Goal: Task Accomplishment & Management: Manage account settings

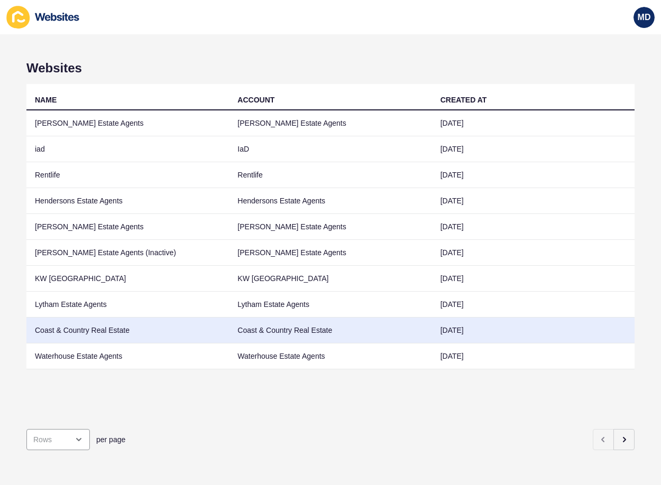
click at [139, 326] on td "Coast & Country Real Estate" at bounding box center [127, 331] width 203 height 26
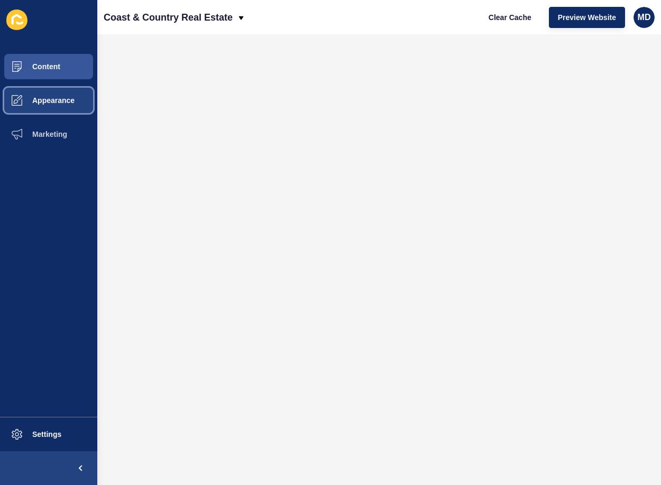
click at [77, 97] on button "Appearance" at bounding box center [48, 101] width 97 height 34
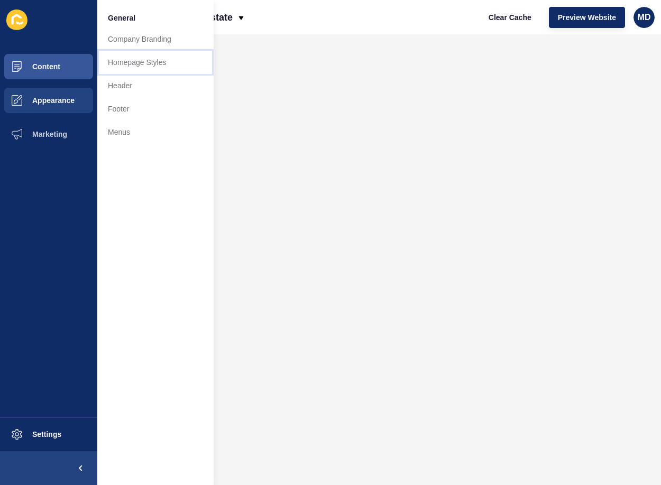
click at [139, 64] on link "Homepage Styles" at bounding box center [155, 62] width 116 height 23
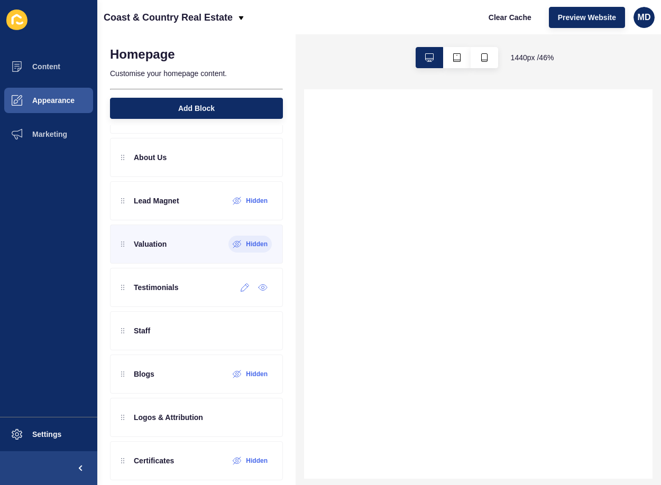
scroll to position [357, 0]
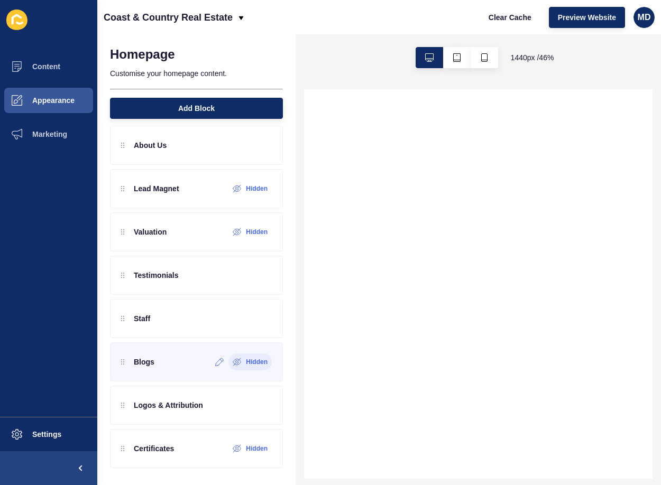
click at [233, 362] on icon at bounding box center [237, 362] width 9 height 8
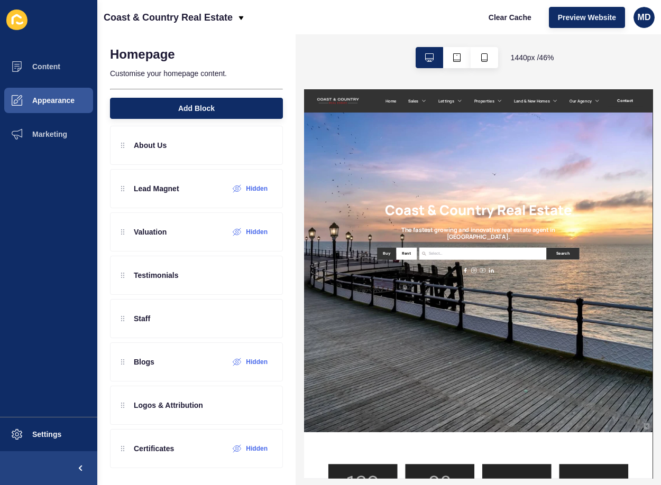
scroll to position [212, 0]
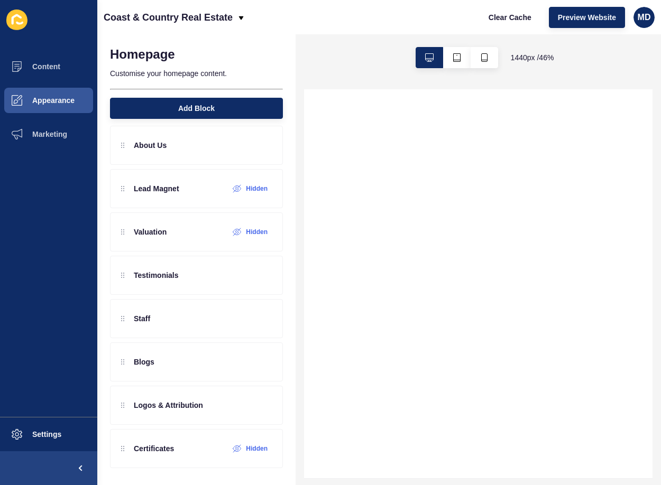
select select
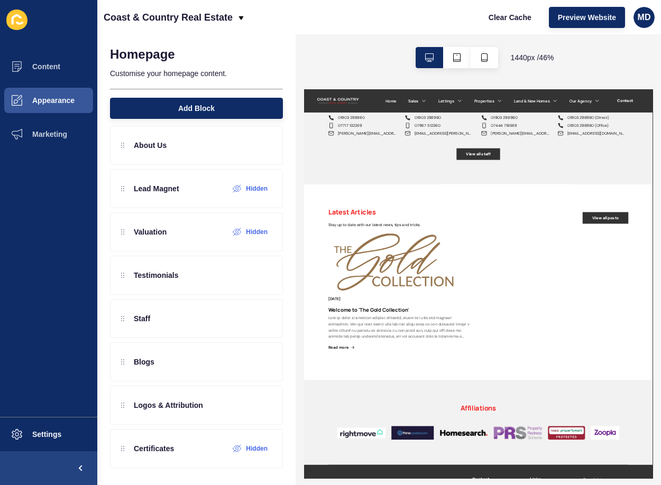
scroll to position [3133, 0]
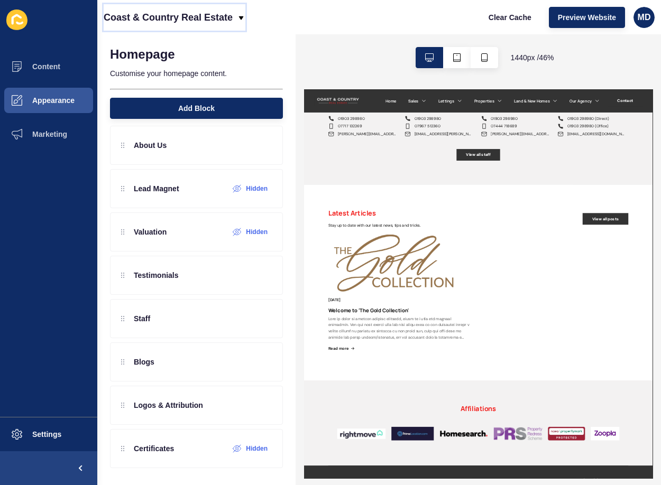
click at [146, 9] on p "Coast & Country Real Estate" at bounding box center [168, 17] width 129 height 26
